Goal: Task Accomplishment & Management: Manage account settings

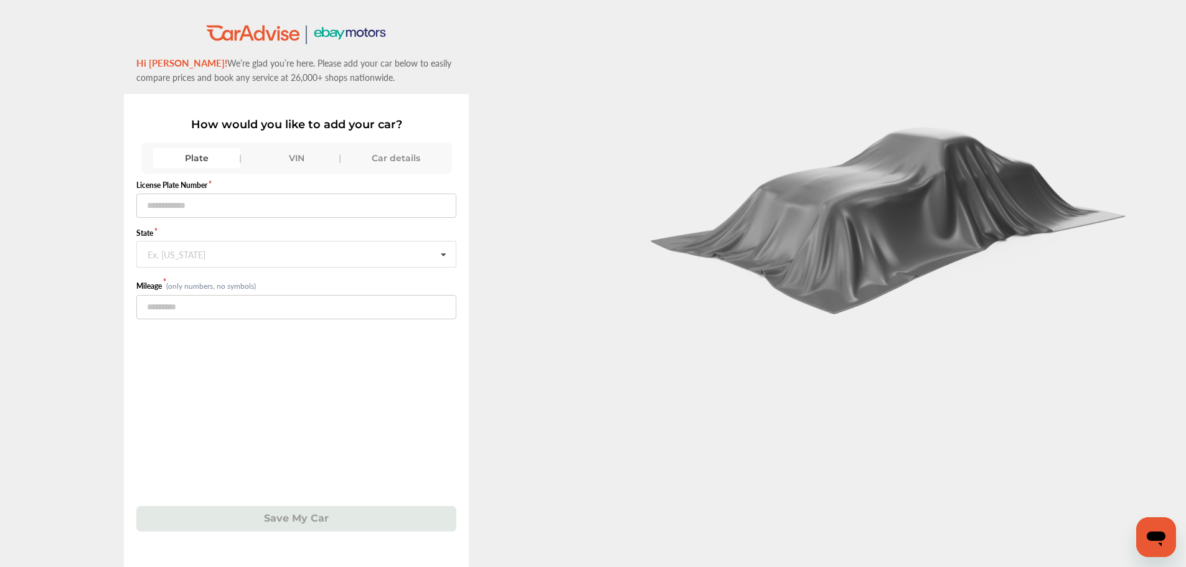
click at [289, 164] on div "VIN" at bounding box center [296, 158] width 87 height 20
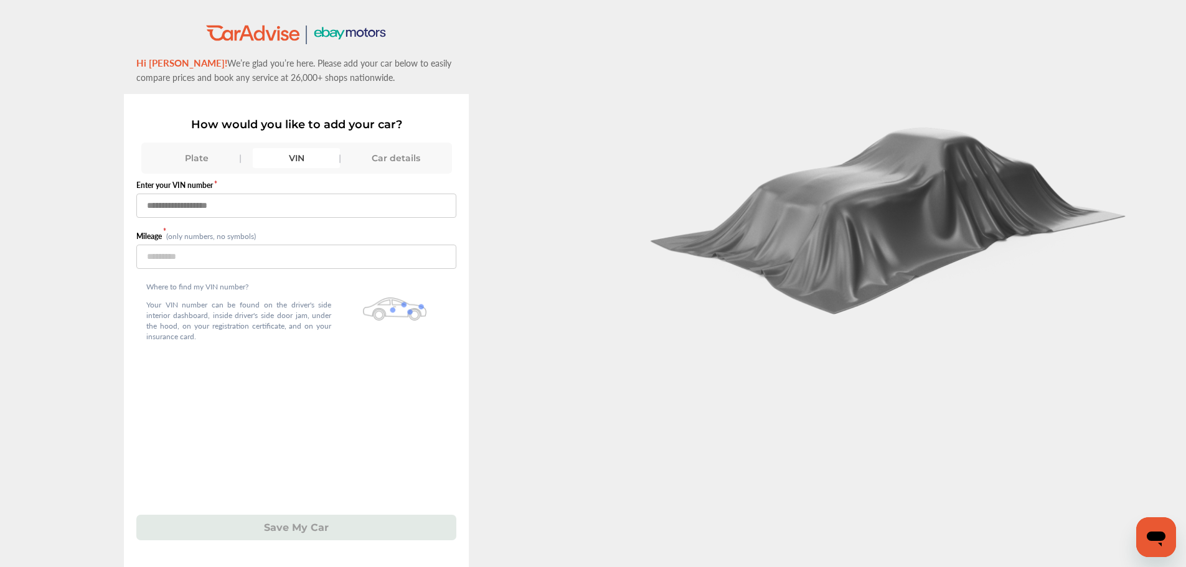
click at [287, 202] on input "text" at bounding box center [296, 206] width 320 height 24
paste input "**********"
type input "**********"
click at [304, 276] on div "Where to find my VIN number? Your VIN number can be found on the driver's side …" at bounding box center [238, 314] width 205 height 90
click at [309, 254] on input "number" at bounding box center [296, 257] width 320 height 24
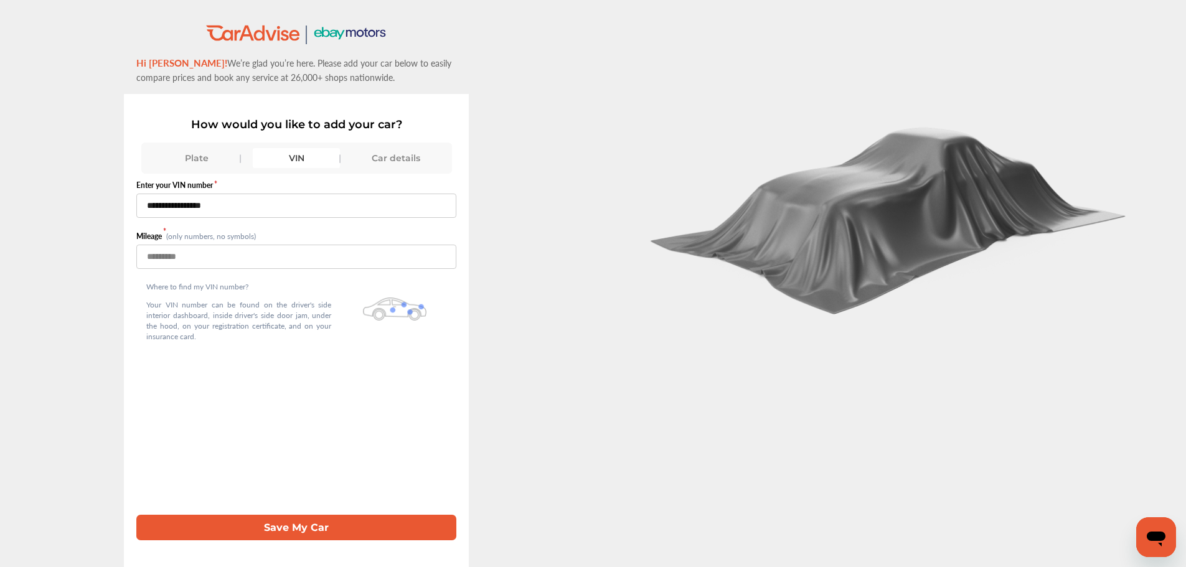
type input "******"
click at [307, 528] on button "Save My Car" at bounding box center [296, 528] width 320 height 26
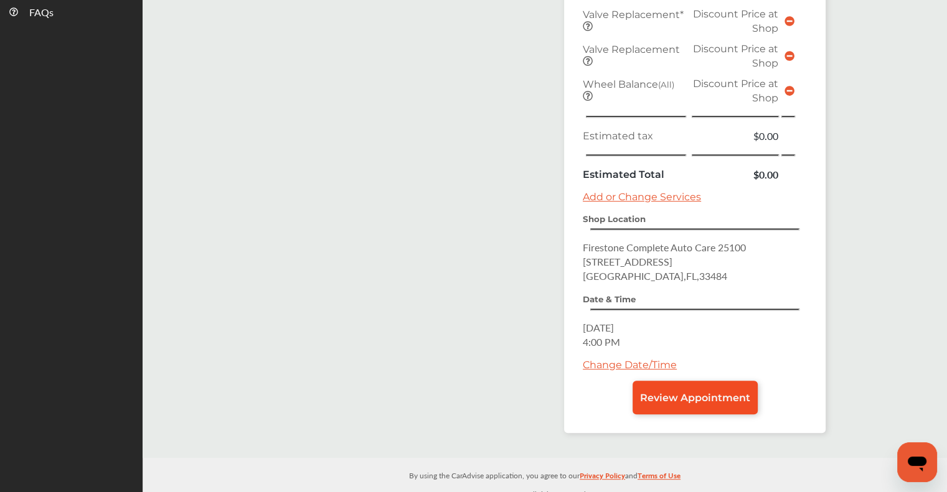
click at [479, 187] on link "Review Appointment" at bounding box center [694, 398] width 125 height 34
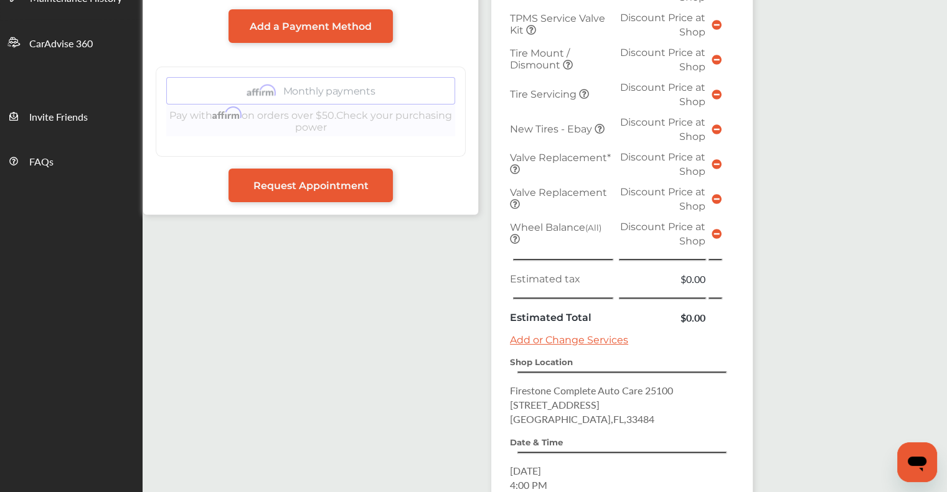
scroll to position [485, 0]
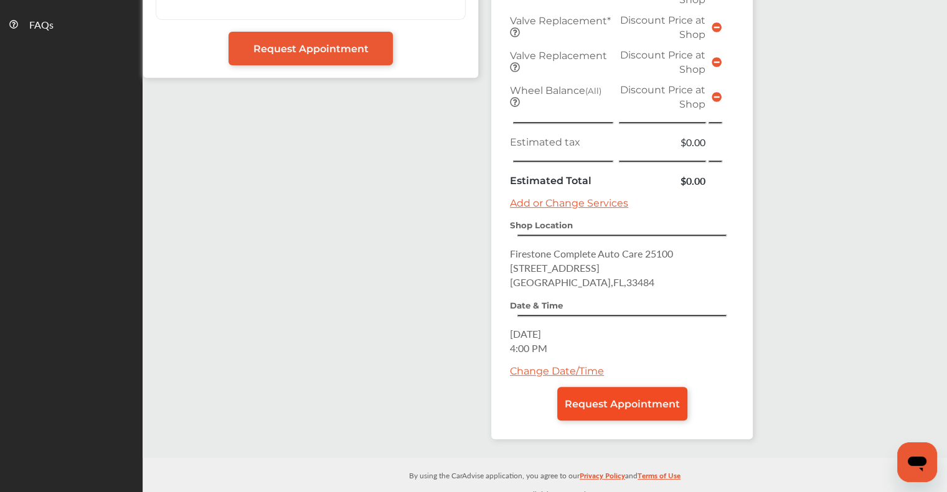
click at [479, 187] on span "Request Appointment" at bounding box center [622, 404] width 115 height 12
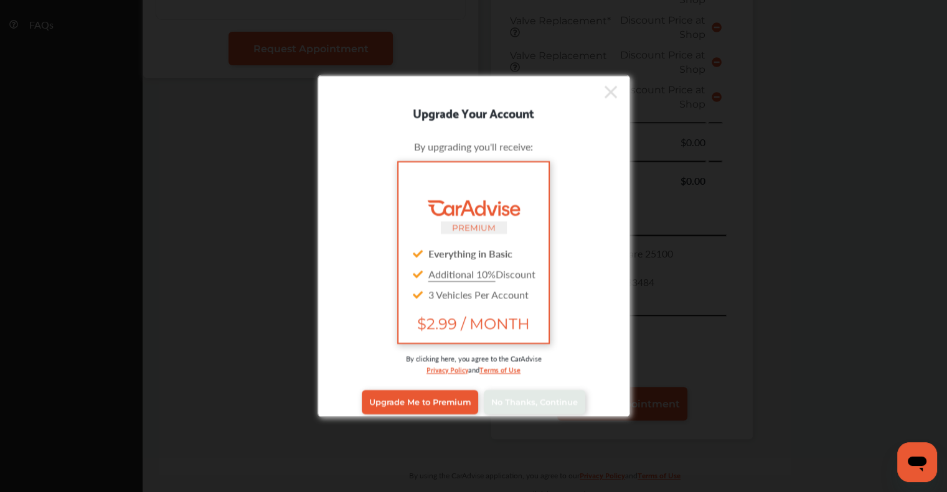
scroll to position [485, 0]
click at [479, 187] on span "No Thanks, Continue" at bounding box center [534, 402] width 87 height 9
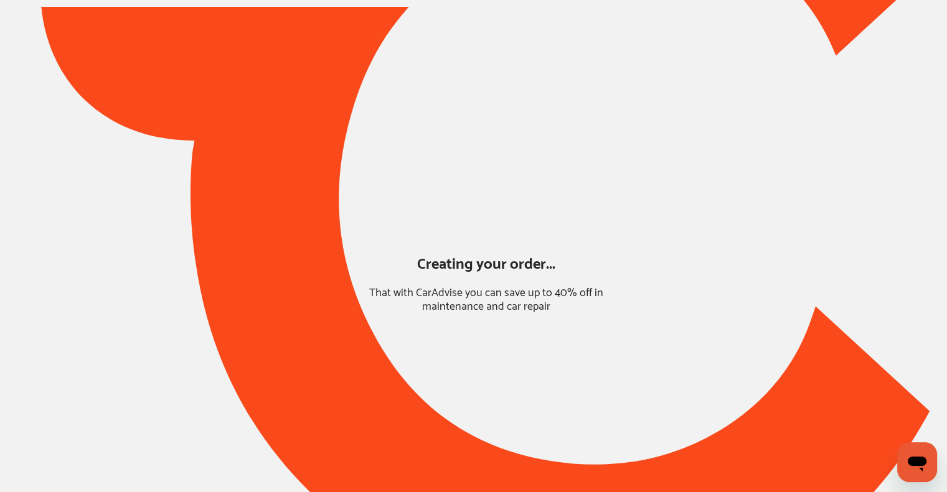
scroll to position [38, 0]
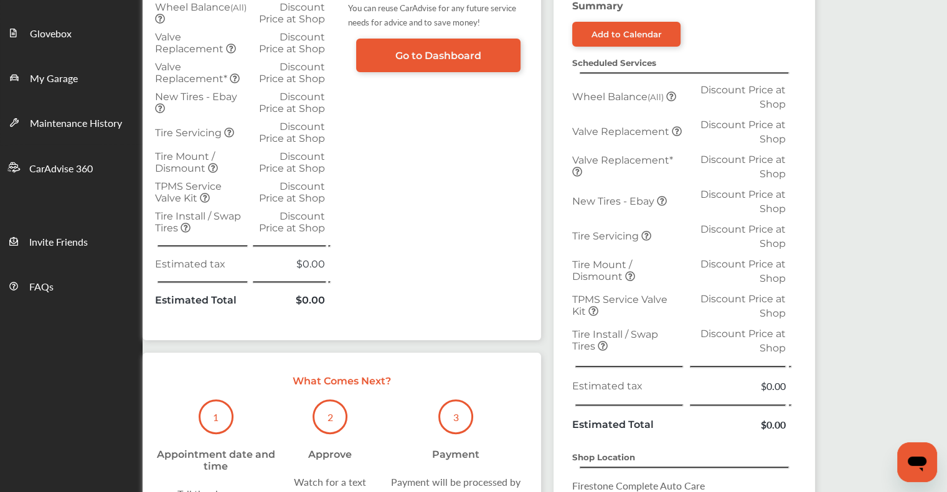
scroll to position [436, 0]
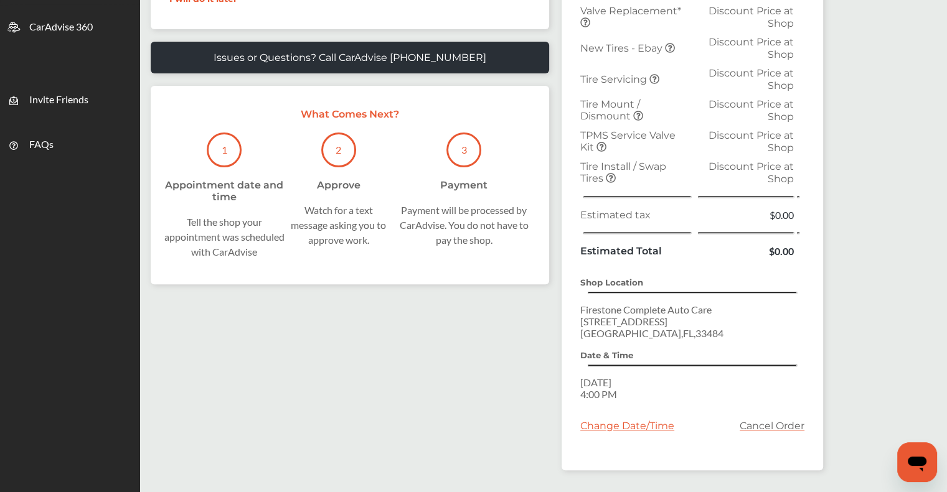
scroll to position [373, 0]
